Goal: Task Accomplishment & Management: Use online tool/utility

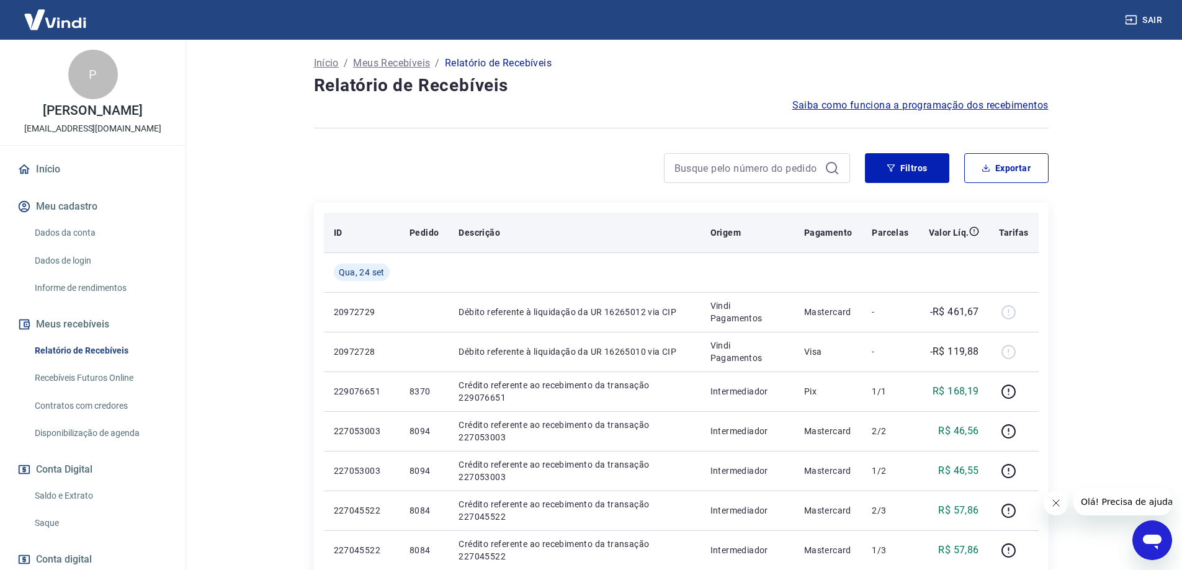
scroll to position [124, 0]
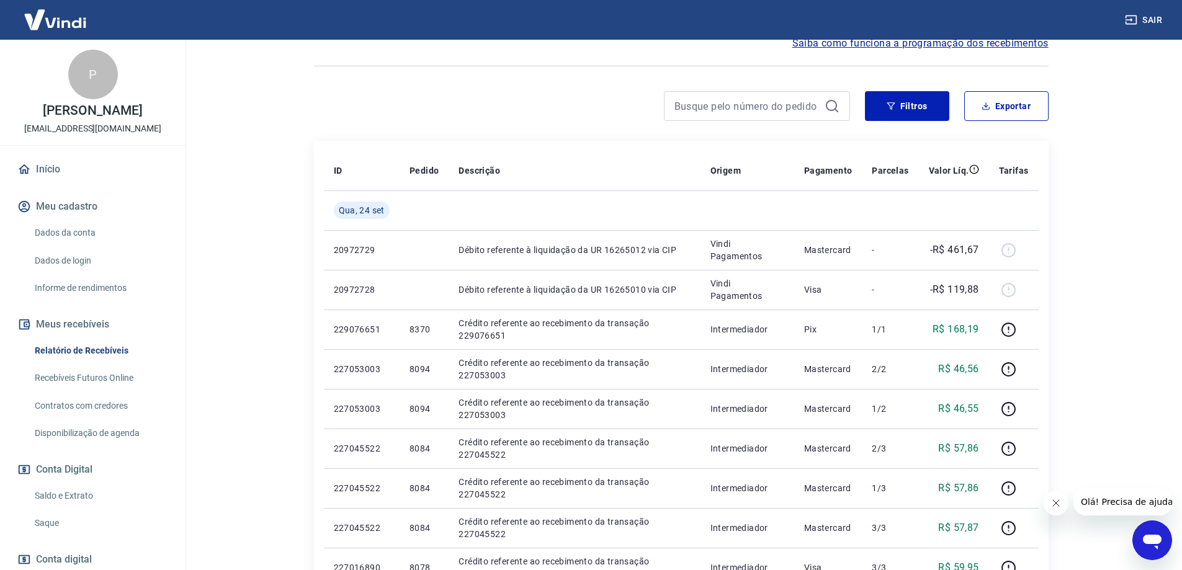
click at [63, 26] on img at bounding box center [55, 20] width 81 height 38
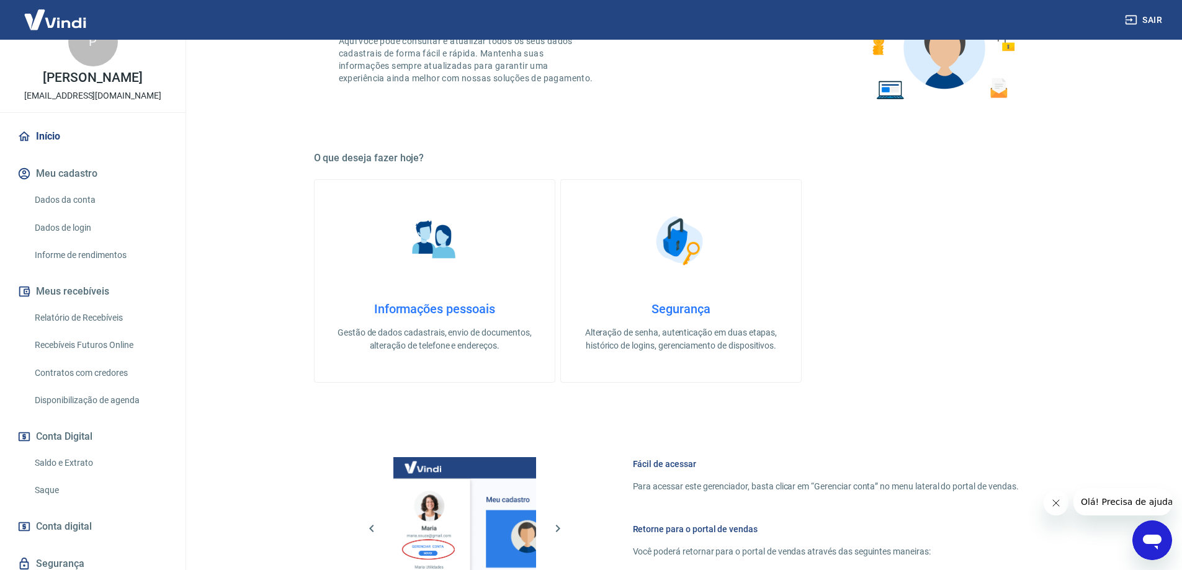
scroll to position [62, 0]
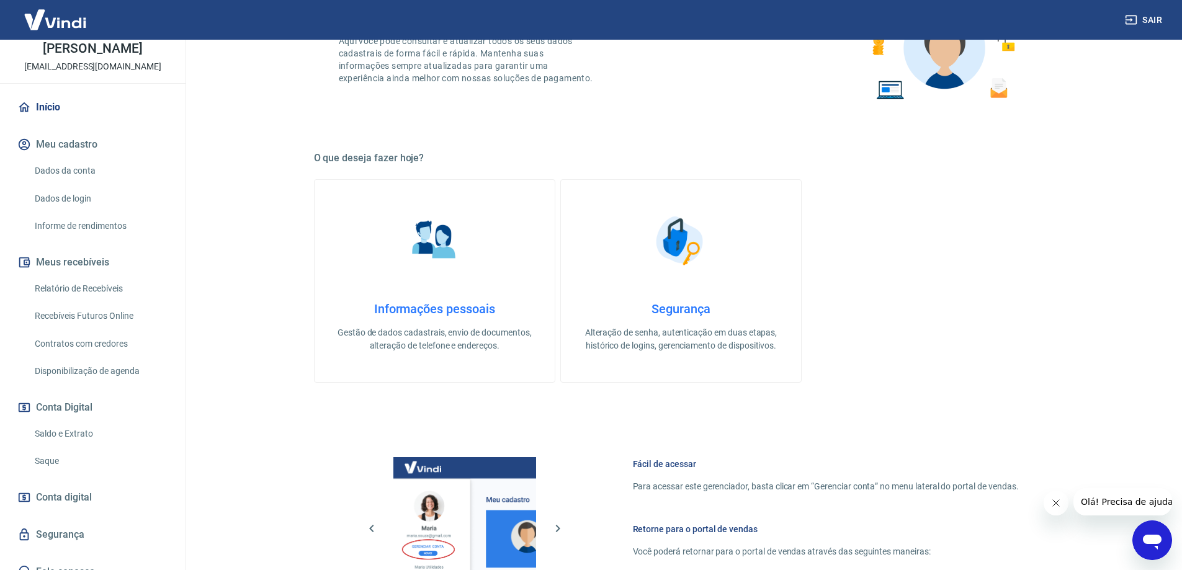
click at [71, 439] on link "Saldo e Extrato" at bounding box center [100, 433] width 141 height 25
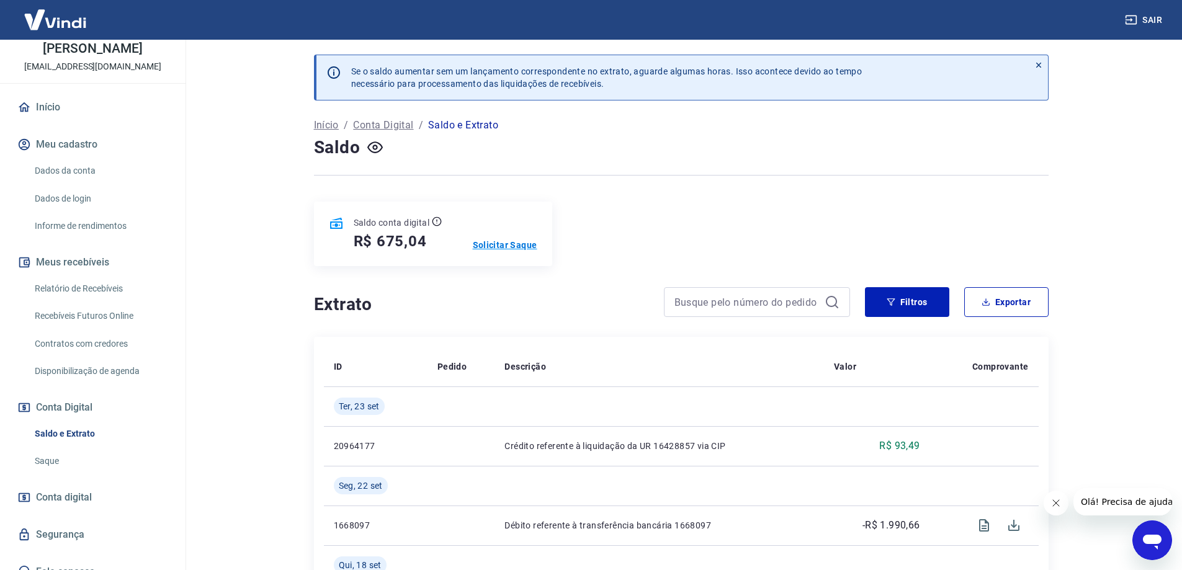
click at [512, 249] on p "Solicitar Saque" at bounding box center [505, 245] width 65 height 12
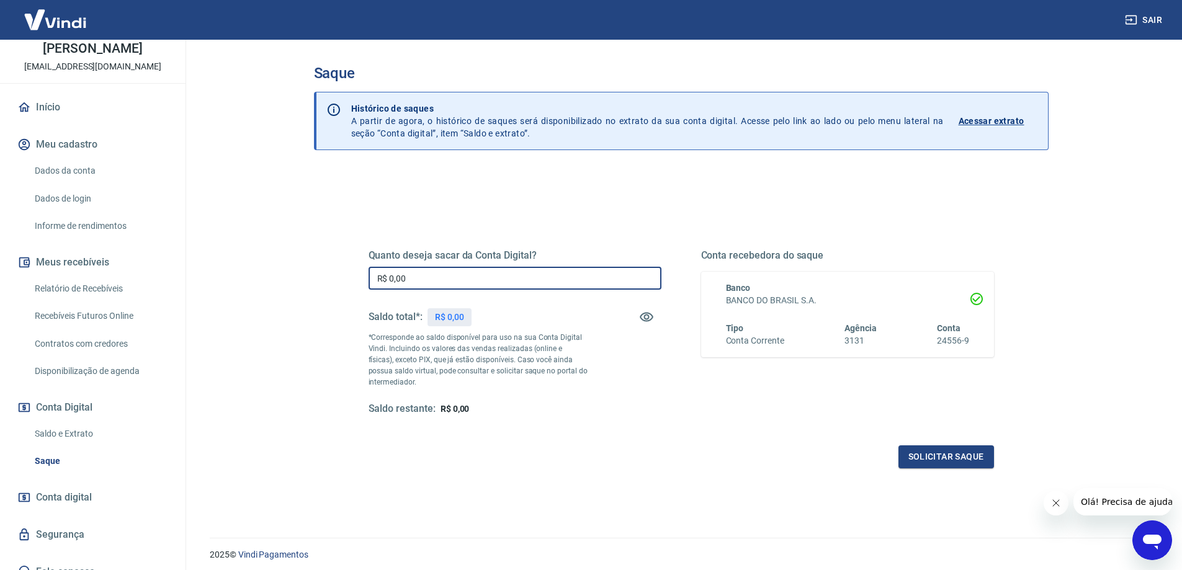
click at [561, 282] on input "R$ 0,00" at bounding box center [514, 278] width 293 height 23
type input "R$ 675,04"
click at [952, 453] on button "Solicitar saque" at bounding box center [946, 456] width 96 height 23
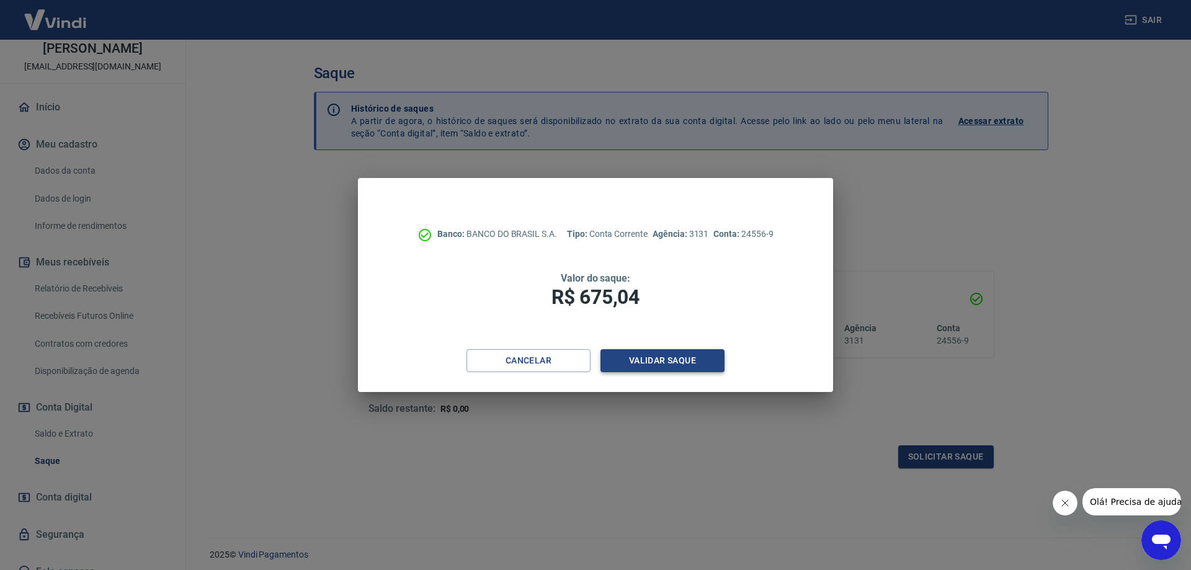
click at [674, 357] on button "Validar saque" at bounding box center [662, 360] width 124 height 23
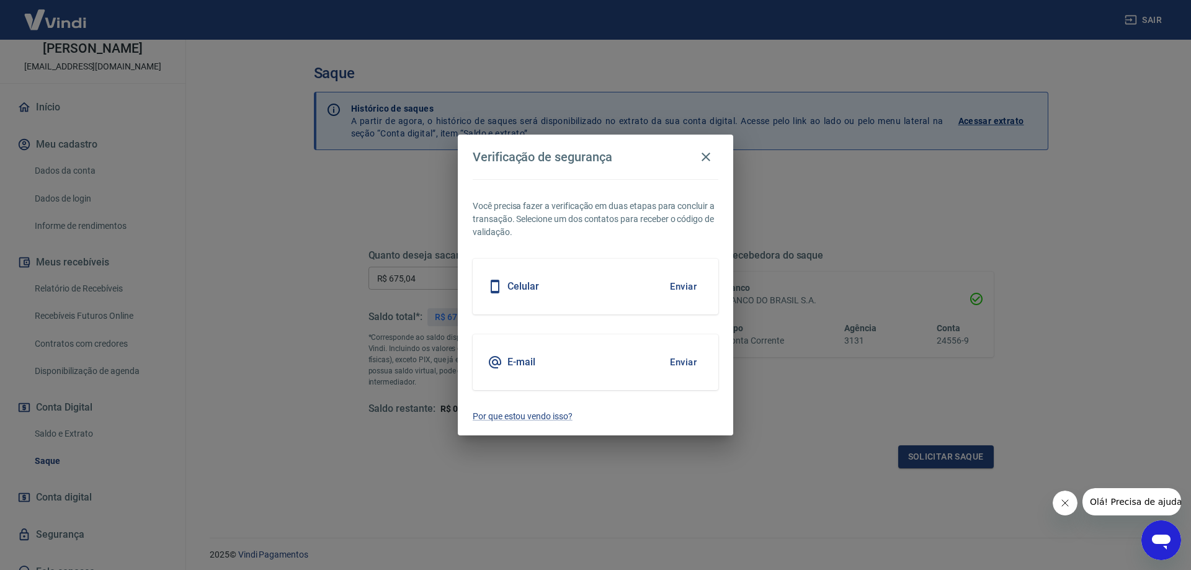
click at [671, 357] on button "Enviar" at bounding box center [683, 362] width 40 height 26
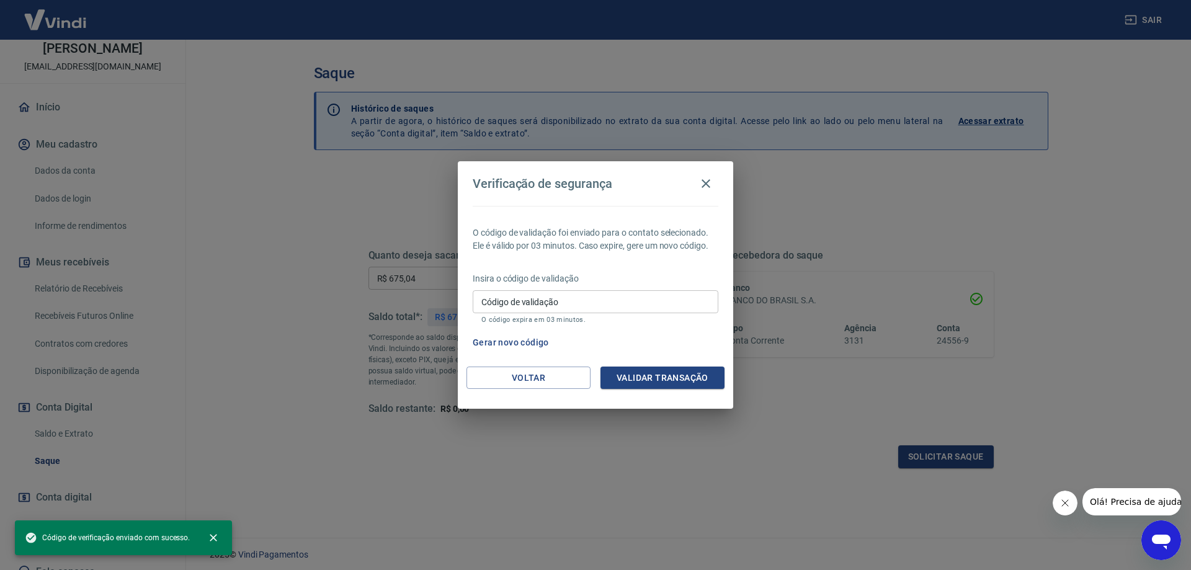
click at [637, 308] on input "Código de validação" at bounding box center [596, 301] width 246 height 23
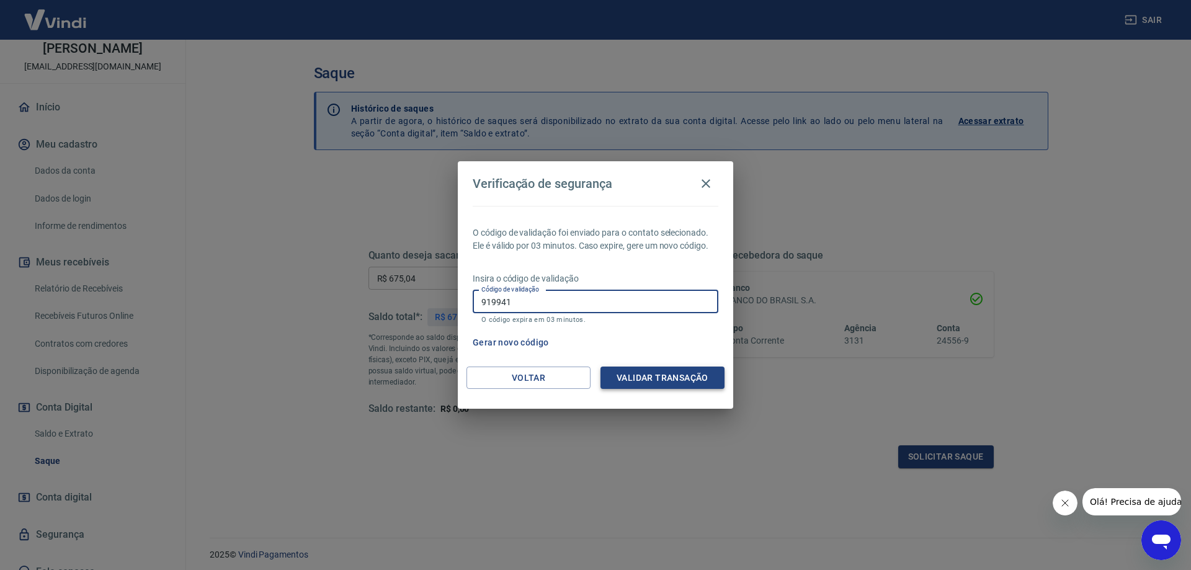
type input "919941"
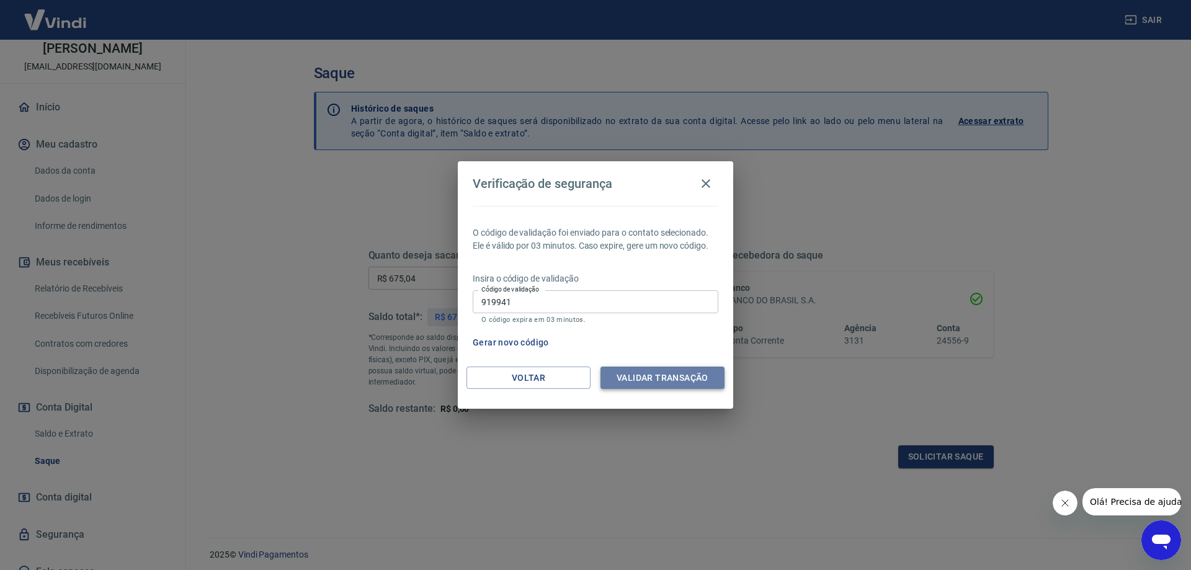
click at [648, 379] on button "Validar transação" at bounding box center [662, 378] width 124 height 23
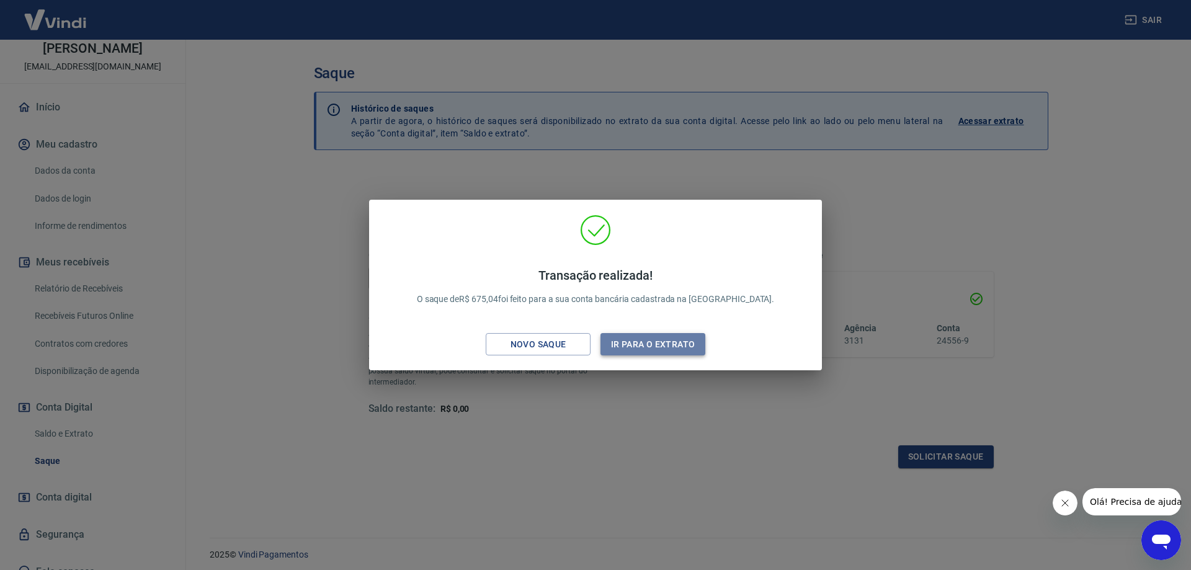
click at [605, 351] on button "Ir para o extrato" at bounding box center [652, 344] width 105 height 23
